Goal: Task Accomplishment & Management: Complete application form

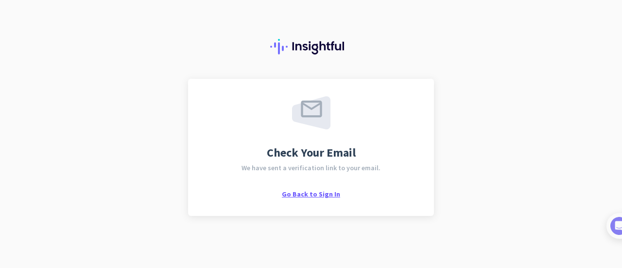
click at [313, 195] on span "Go Back to Sign In" at bounding box center [311, 193] width 58 height 9
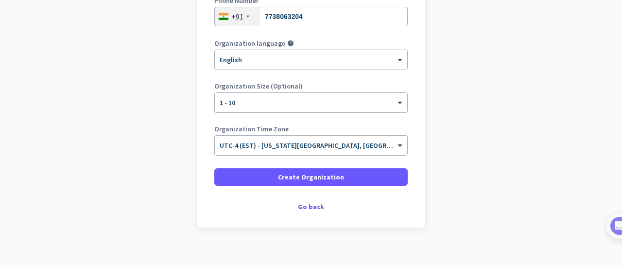
scroll to position [202, 0]
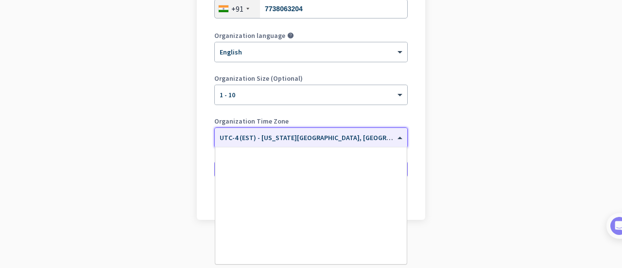
click at [397, 138] on span at bounding box center [401, 138] width 12 height 8
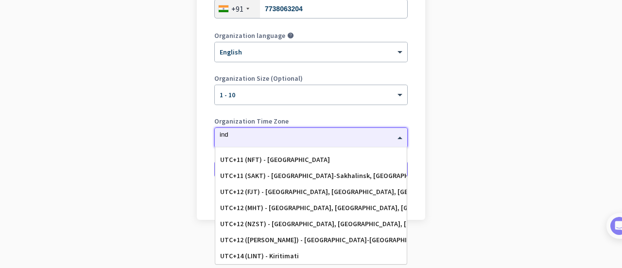
scroll to position [0, 0]
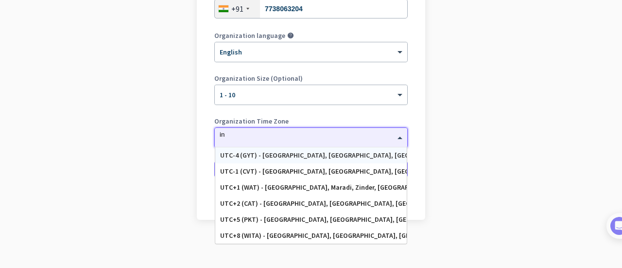
type input "i"
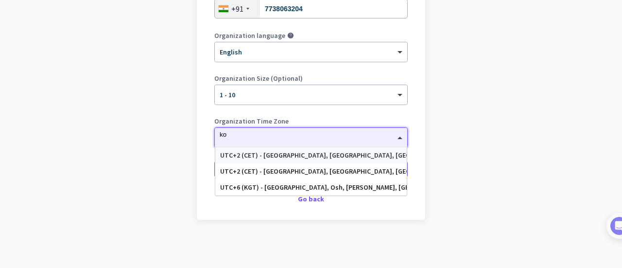
type input "k"
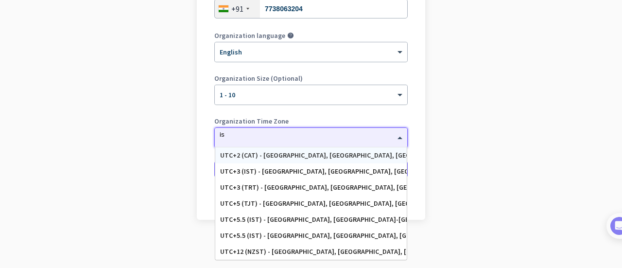
type input "i"
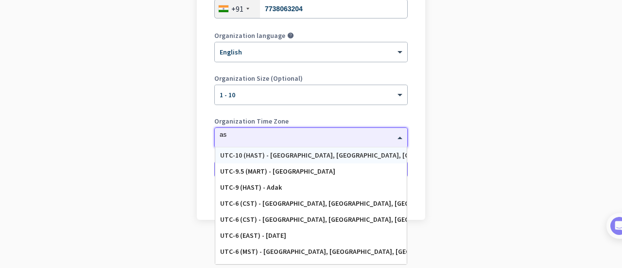
type input "a"
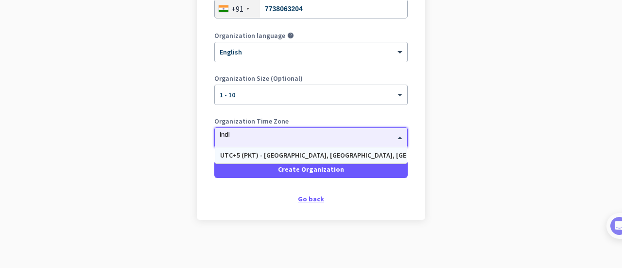
type input "indi"
click at [306, 197] on div "Go back" at bounding box center [310, 198] width 193 height 7
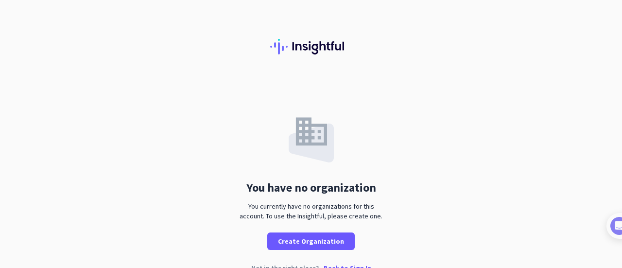
click at [495, 111] on div "You have no organization You currently have no organizations for this account. …" at bounding box center [311, 164] width 622 height 171
